Goal: Information Seeking & Learning: Find specific fact

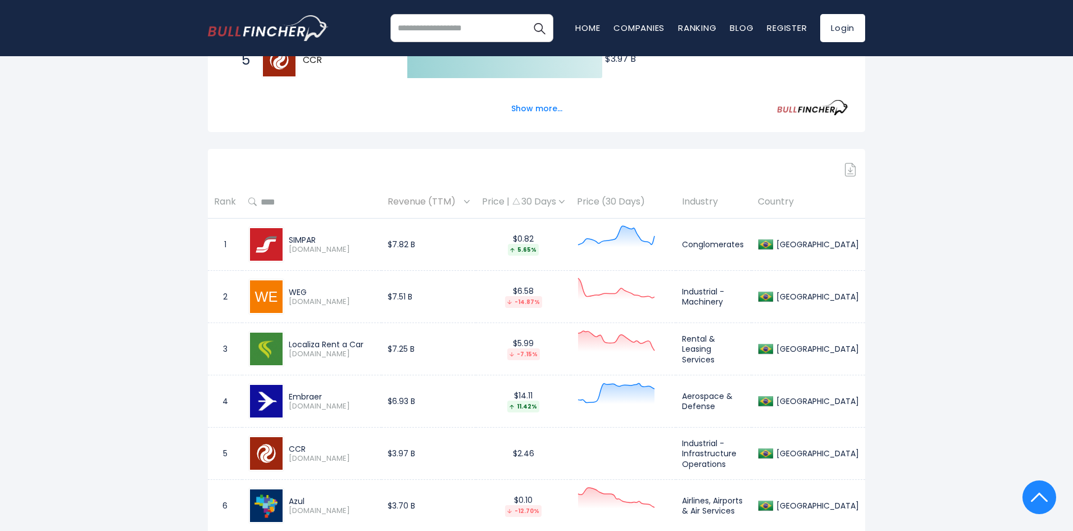
scroll to position [439, 0]
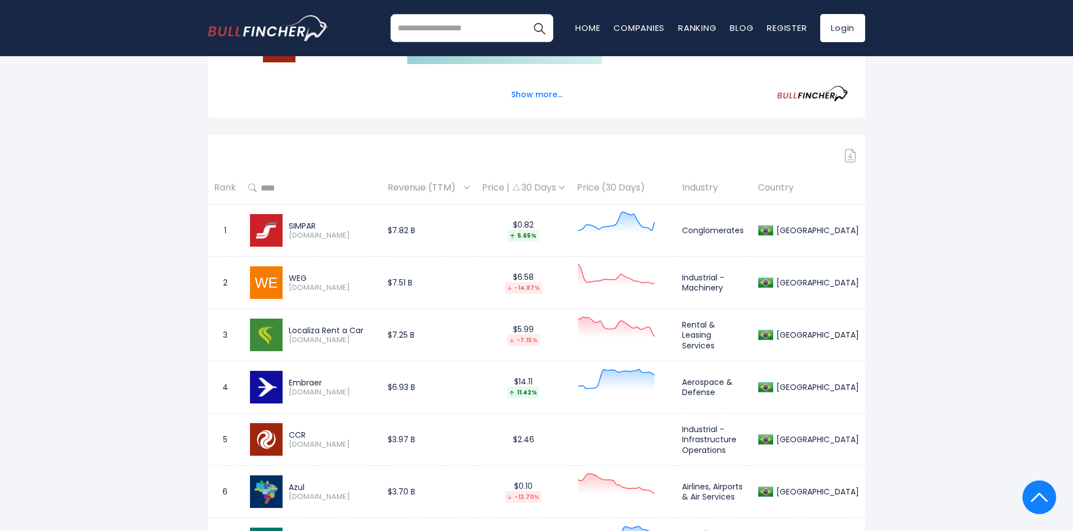
click at [299, 222] on div "SIMPAR" at bounding box center [332, 226] width 87 height 10
copy div "SIMPAR"
click at [297, 271] on div "WEG [DOMAIN_NAME]" at bounding box center [311, 283] width 127 height 36
click at [297, 270] on div "WEG [DOMAIN_NAME]" at bounding box center [311, 283] width 127 height 36
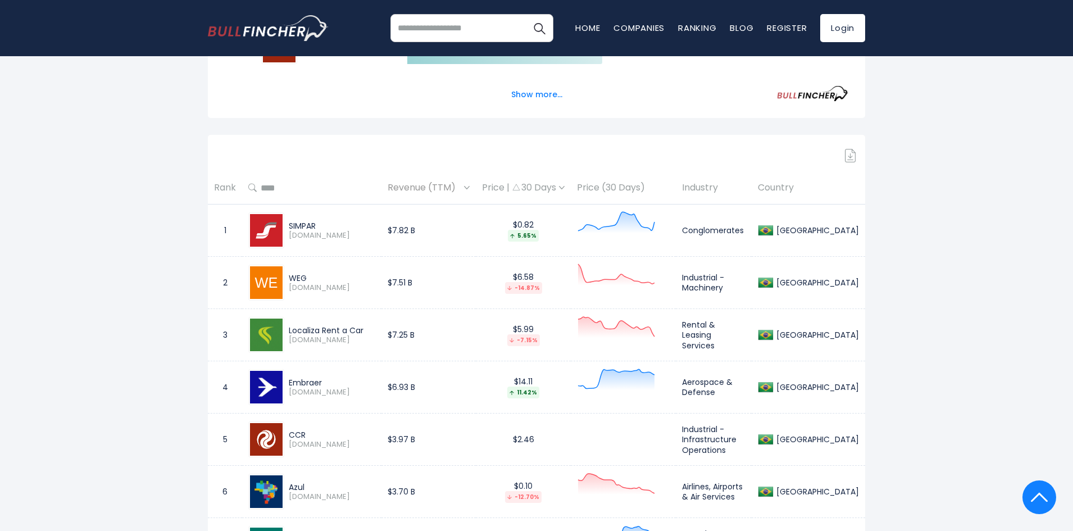
copy div "WEG"
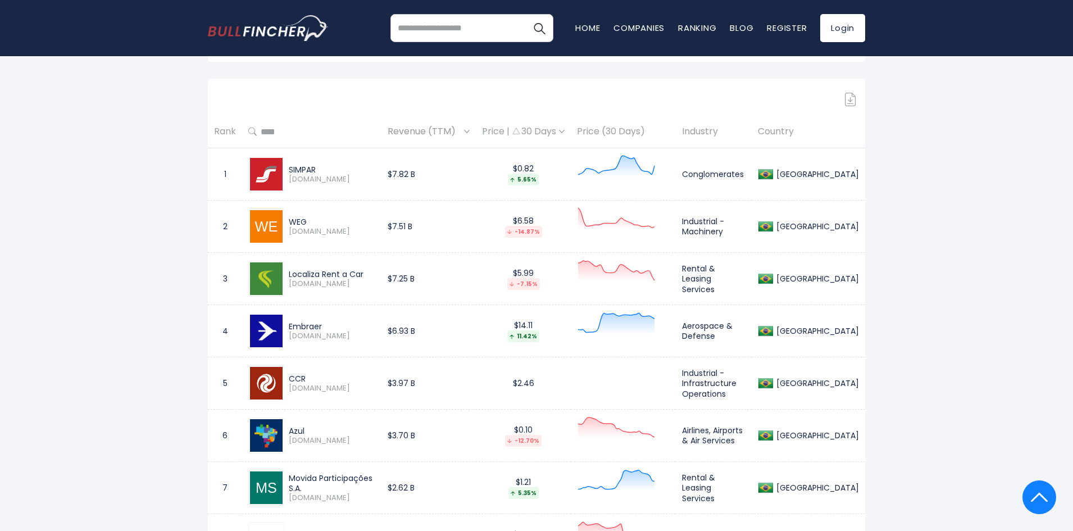
drag, startPoint x: 401, startPoint y: 330, endPoint x: 398, endPoint y: 325, distance: 6.1
click at [375, 328] on div "Embraer" at bounding box center [332, 326] width 87 height 10
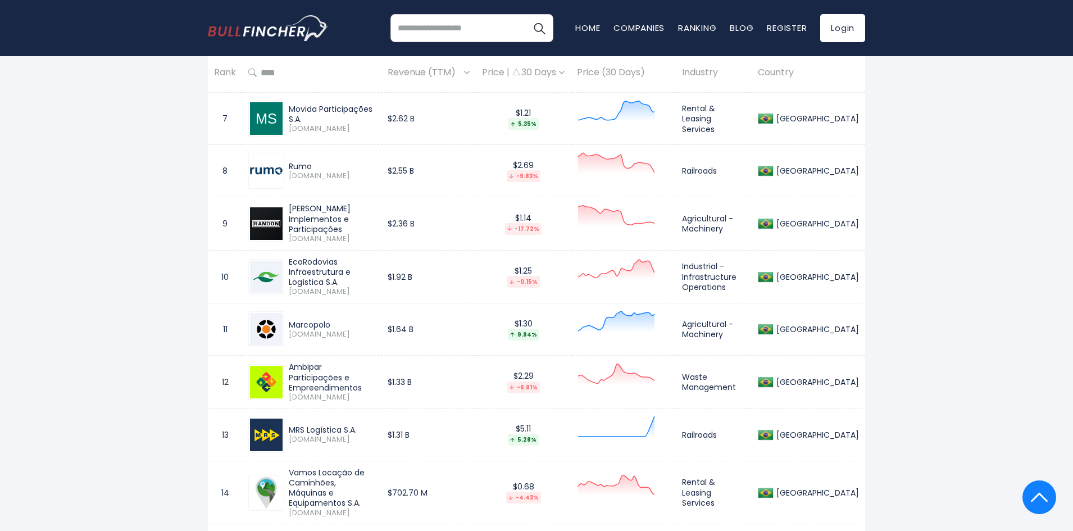
scroll to position [888, 0]
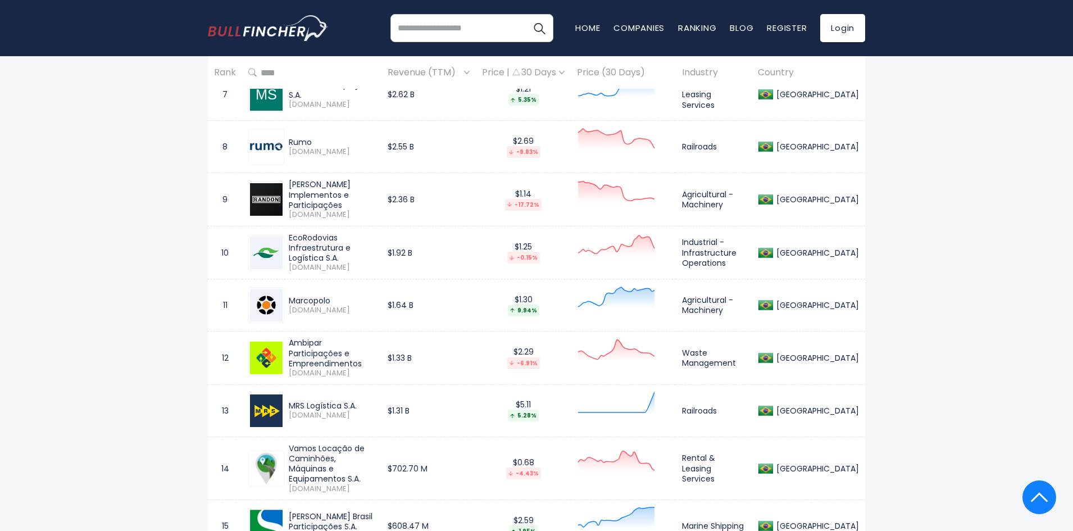
click at [324, 297] on div "Marcopolo" at bounding box center [332, 300] width 87 height 10
copy div "Marcopolo"
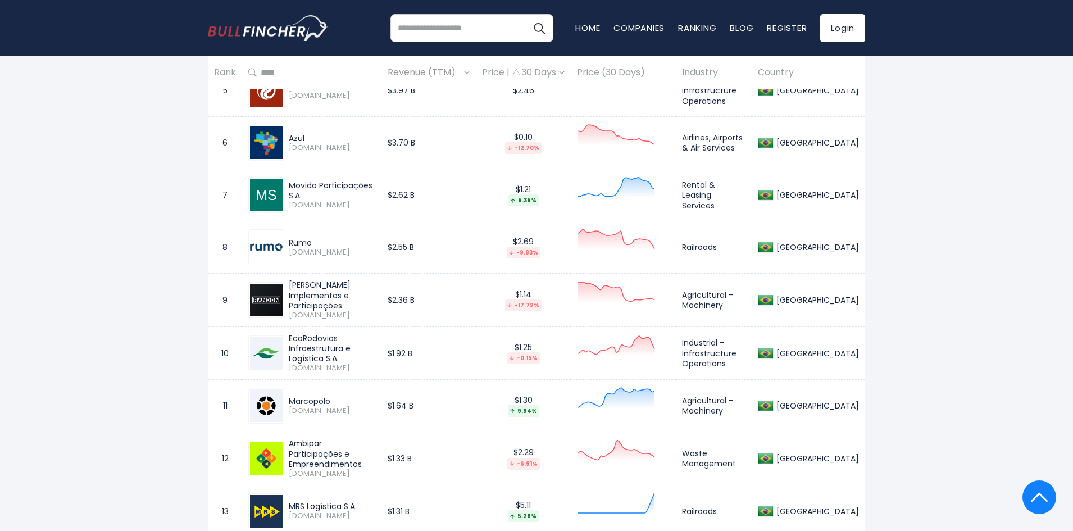
scroll to position [776, 0]
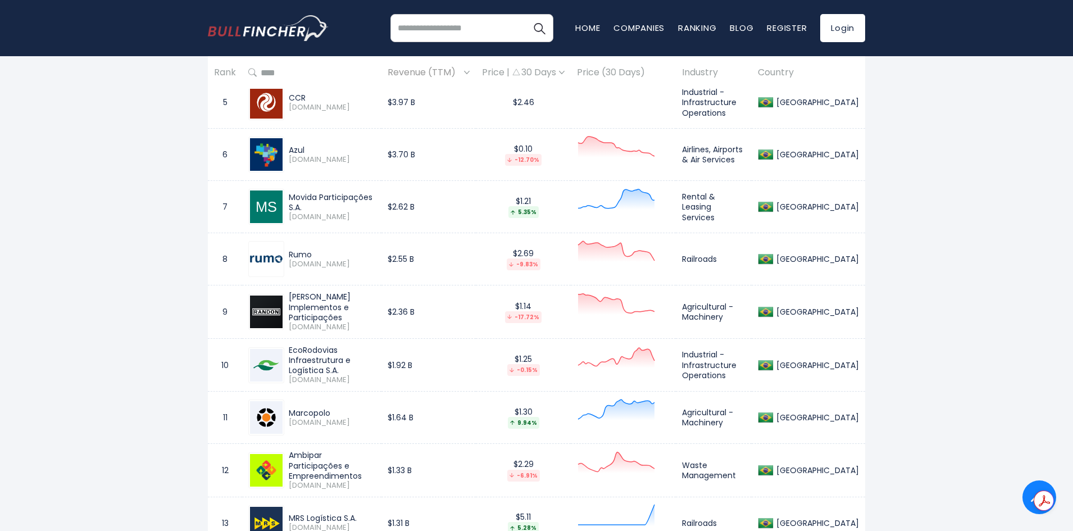
click at [307, 302] on div "[PERSON_NAME] Implementos e Participações" at bounding box center [332, 307] width 87 height 31
copy div "[PERSON_NAME] Implementos e Participações"
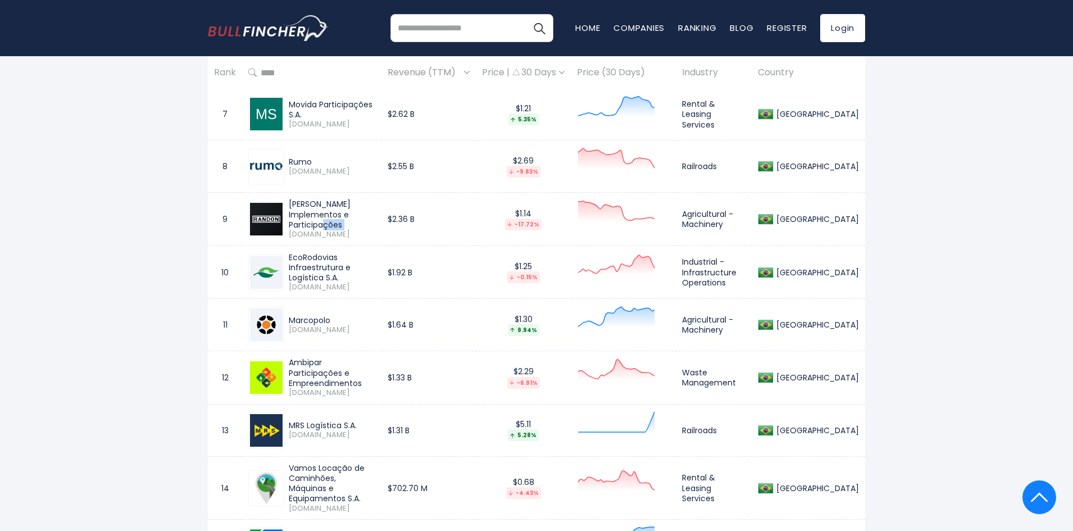
scroll to position [888, 0]
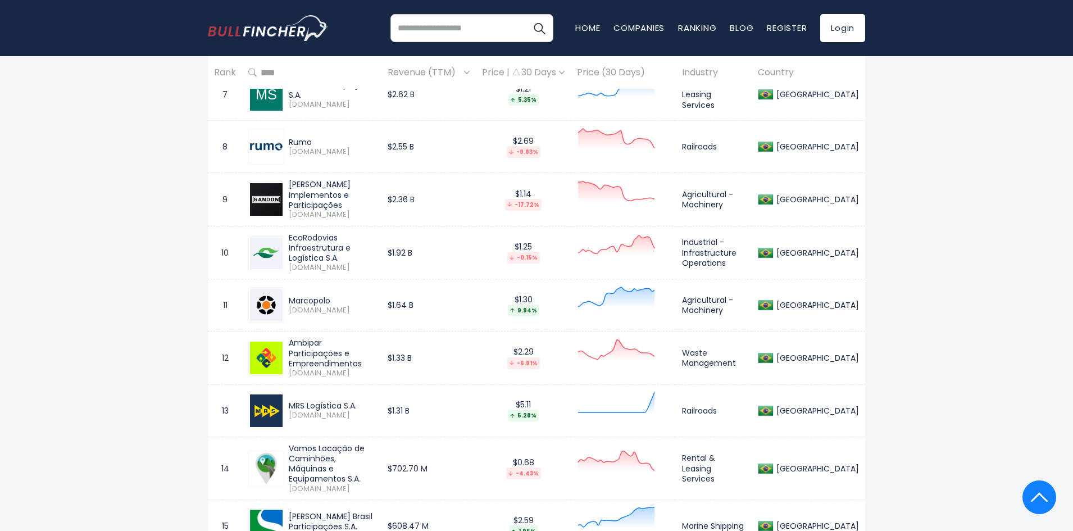
click at [357, 263] on span "[DOMAIN_NAME]" at bounding box center [332, 268] width 87 height 10
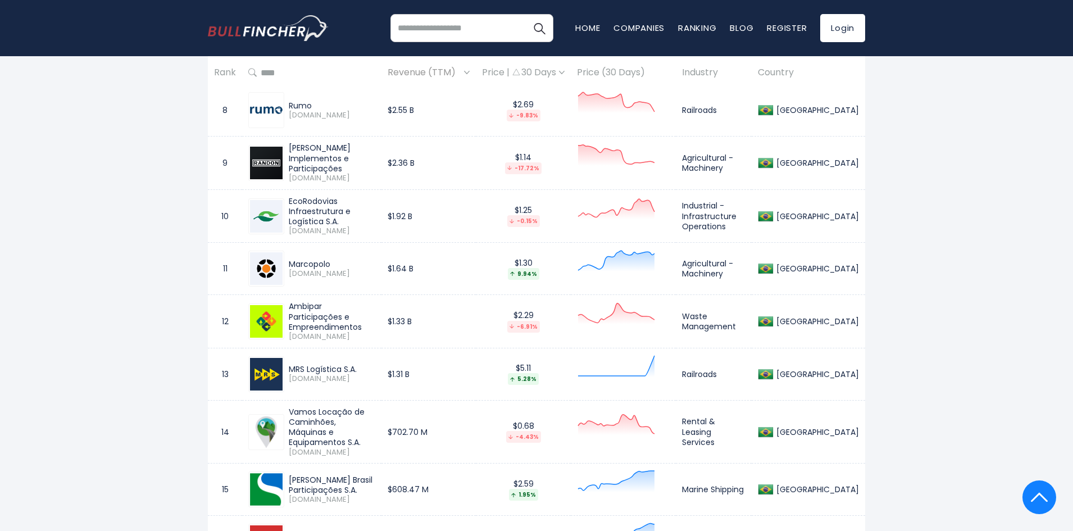
scroll to position [944, 0]
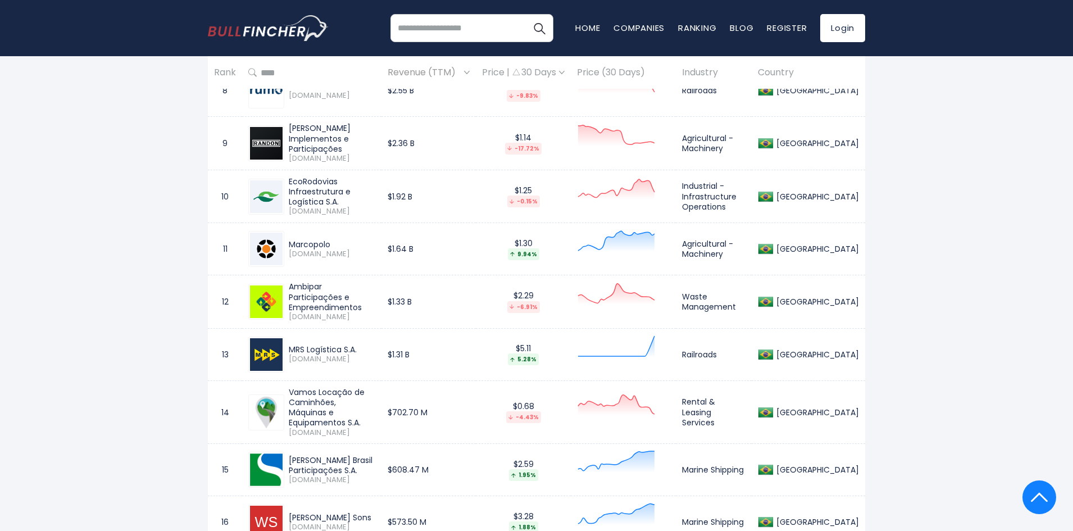
click at [307, 242] on div "Marcopolo" at bounding box center [332, 244] width 87 height 10
click at [306, 242] on div "Marcopolo" at bounding box center [332, 244] width 87 height 10
copy div "Marcopolo"
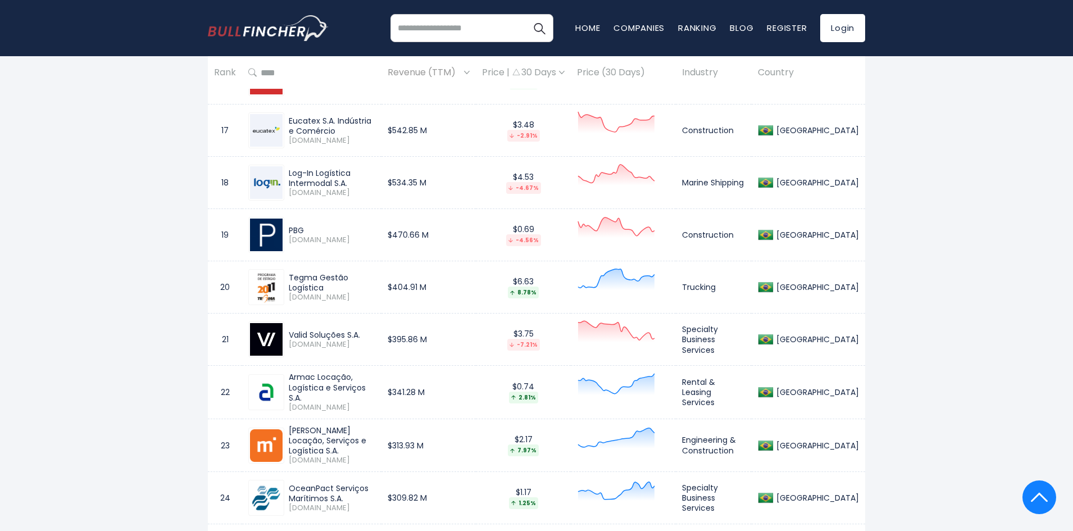
scroll to position [1450, 0]
